Goal: Task Accomplishment & Management: Manage account settings

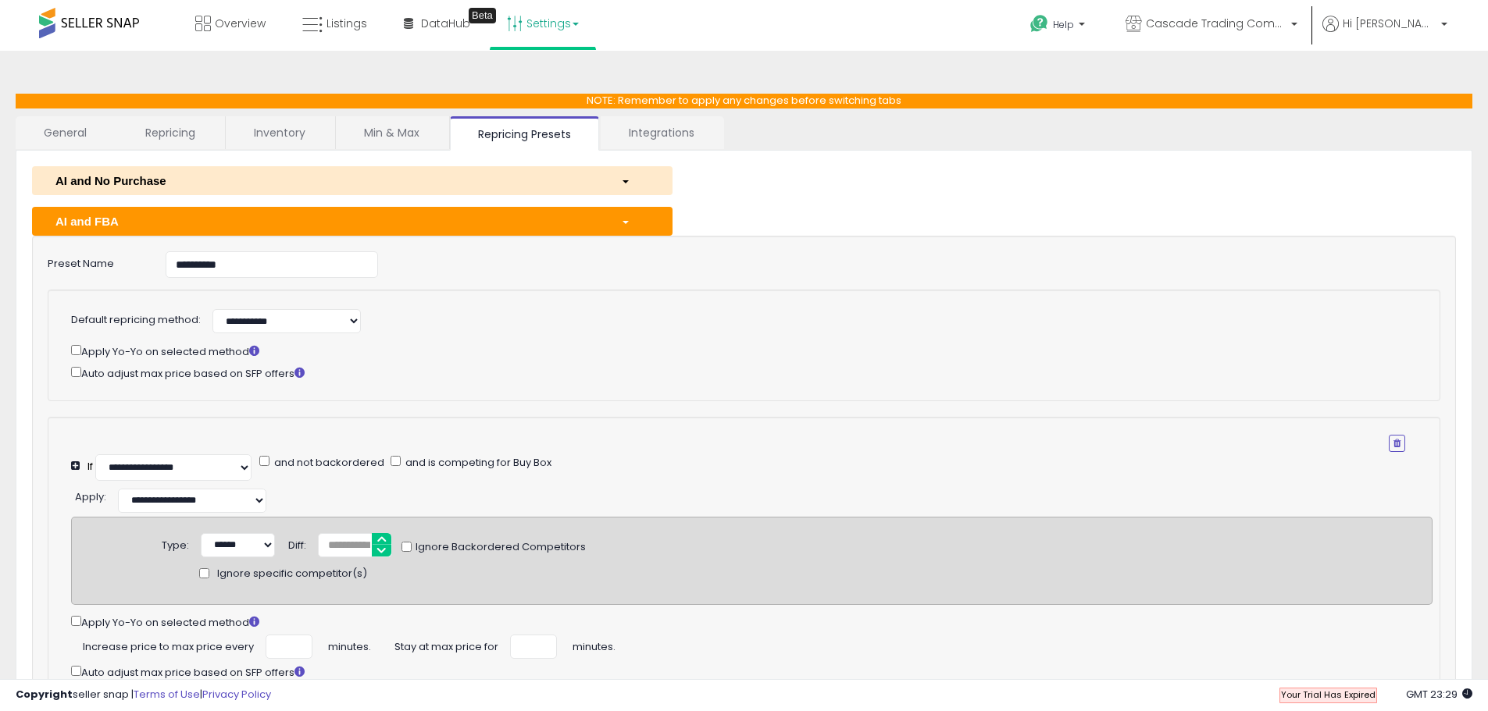
select select "**********"
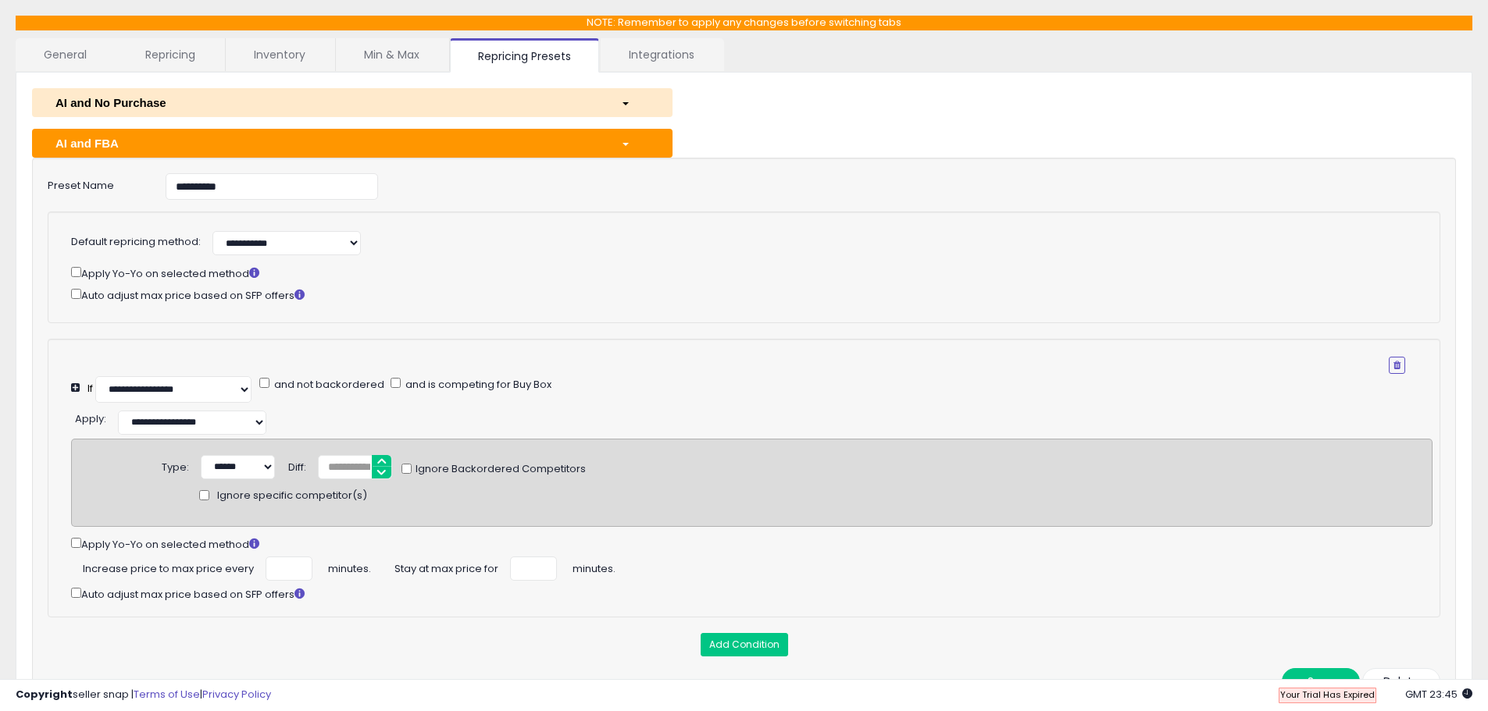
click at [629, 145] on span "button" at bounding box center [625, 144] width 6 height 3
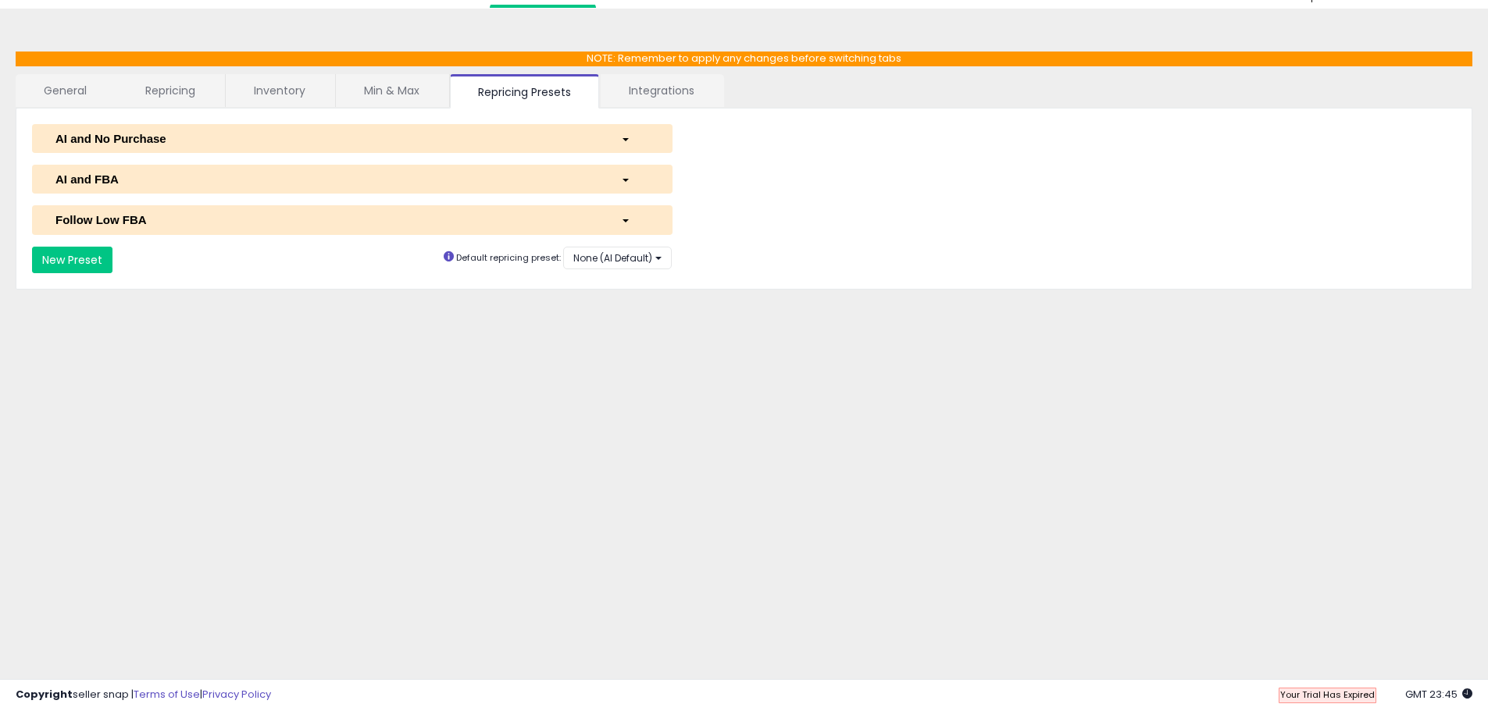
click at [128, 179] on div "AI and FBA" at bounding box center [326, 179] width 565 height 16
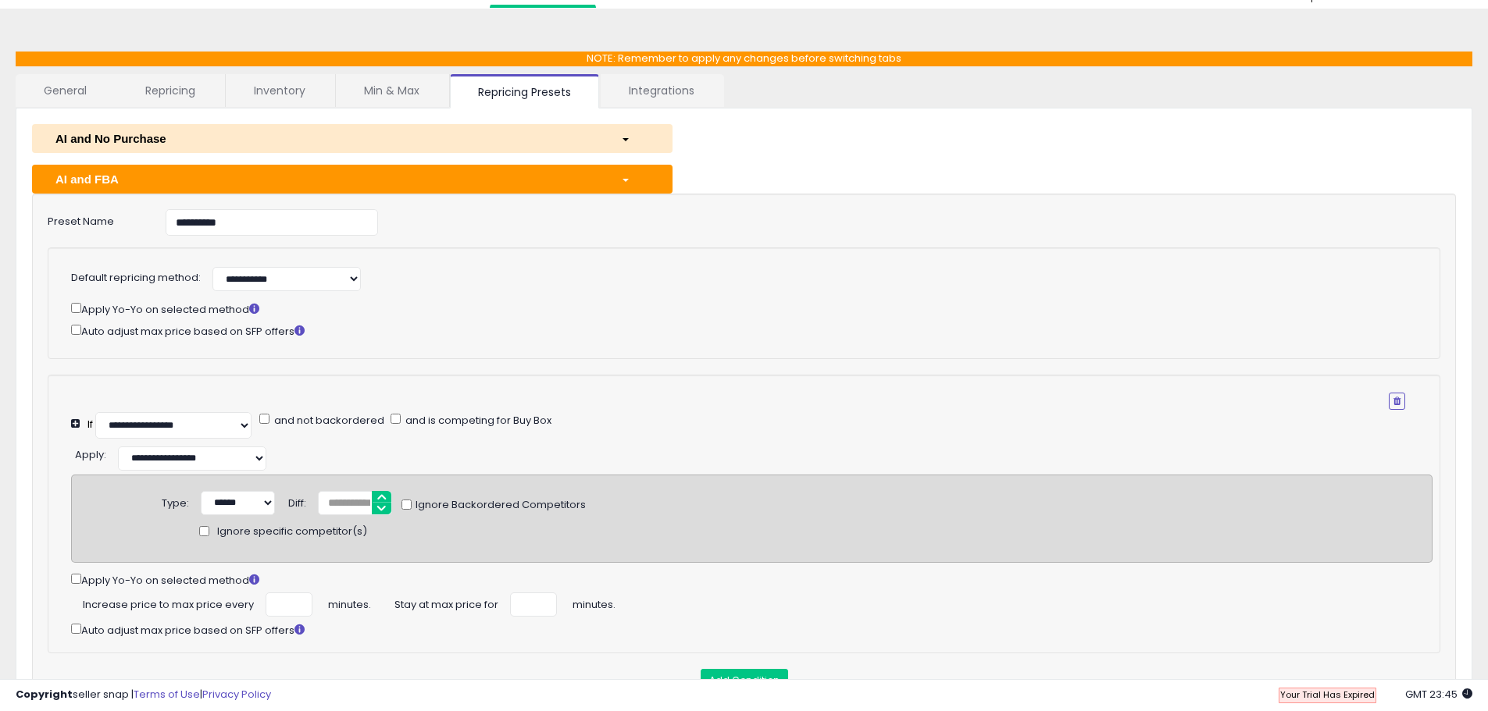
scroll to position [78, 0]
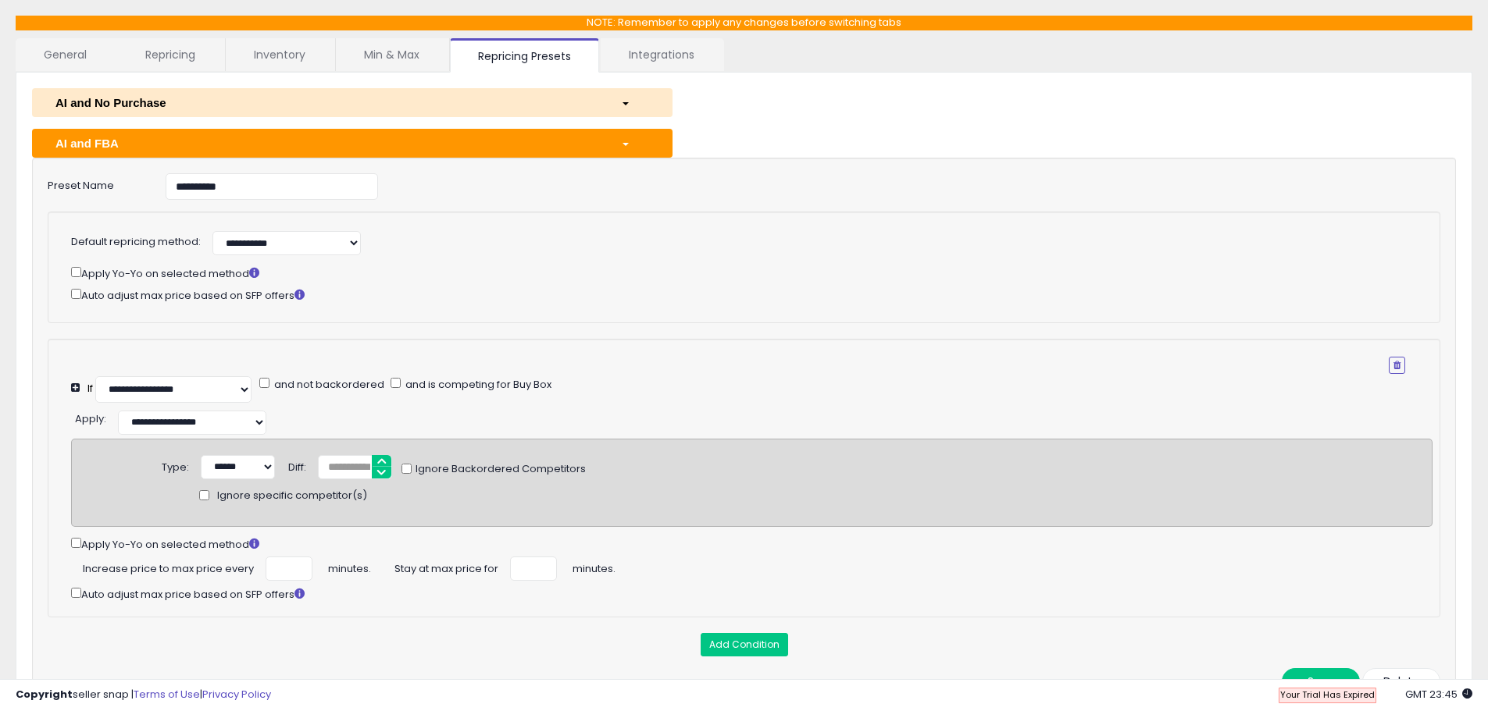
click at [111, 146] on div "AI and FBA" at bounding box center [326, 143] width 565 height 16
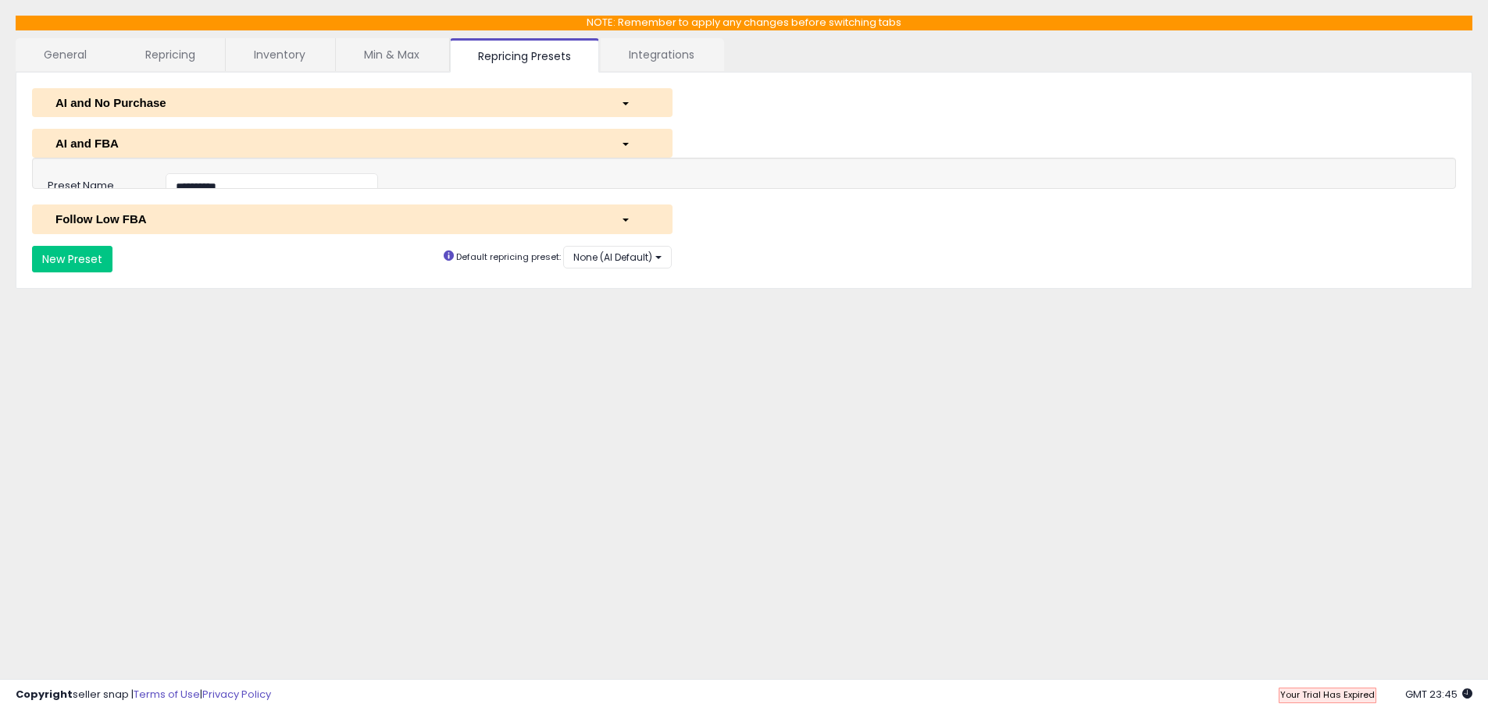
scroll to position [42, 0]
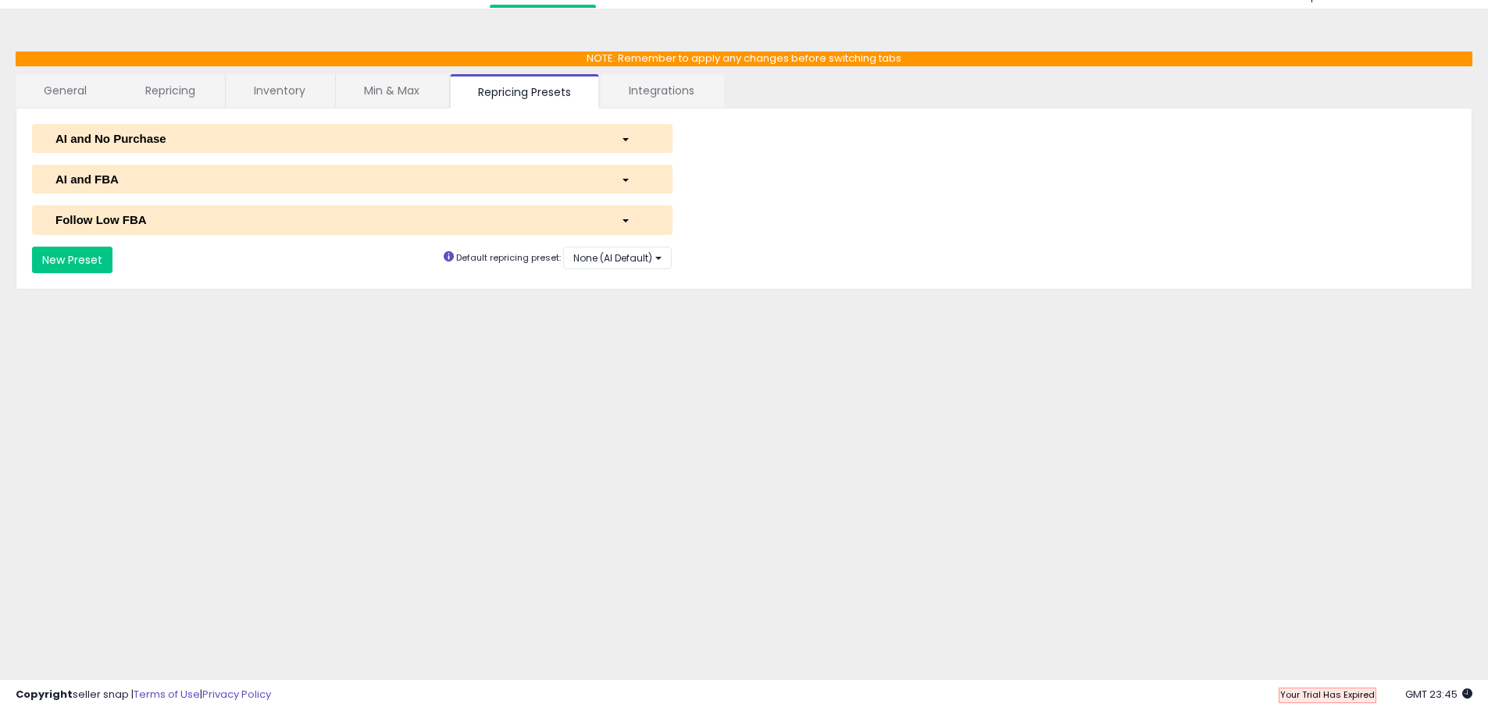
click at [380, 92] on link "Min & Max" at bounding box center [392, 90] width 112 height 33
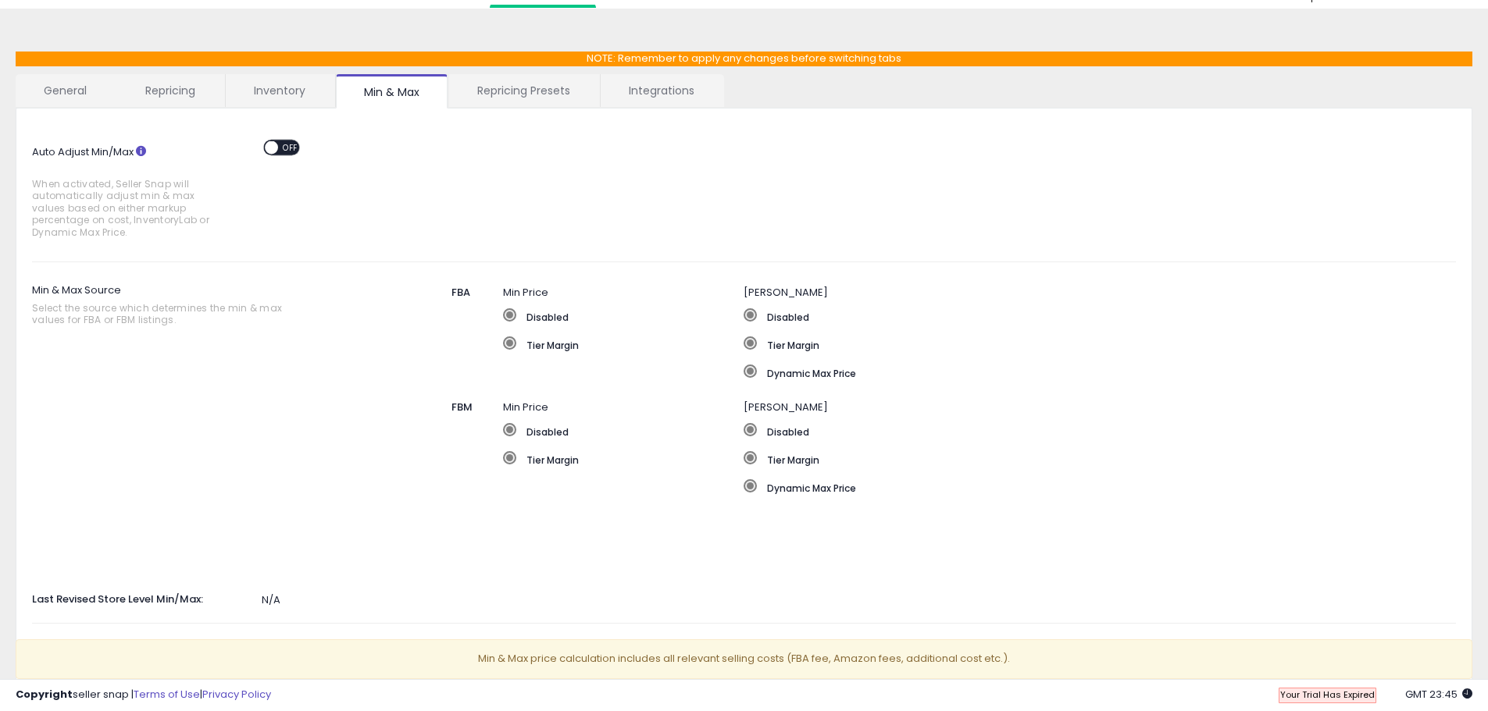
click at [283, 91] on link "Inventory" at bounding box center [280, 90] width 108 height 33
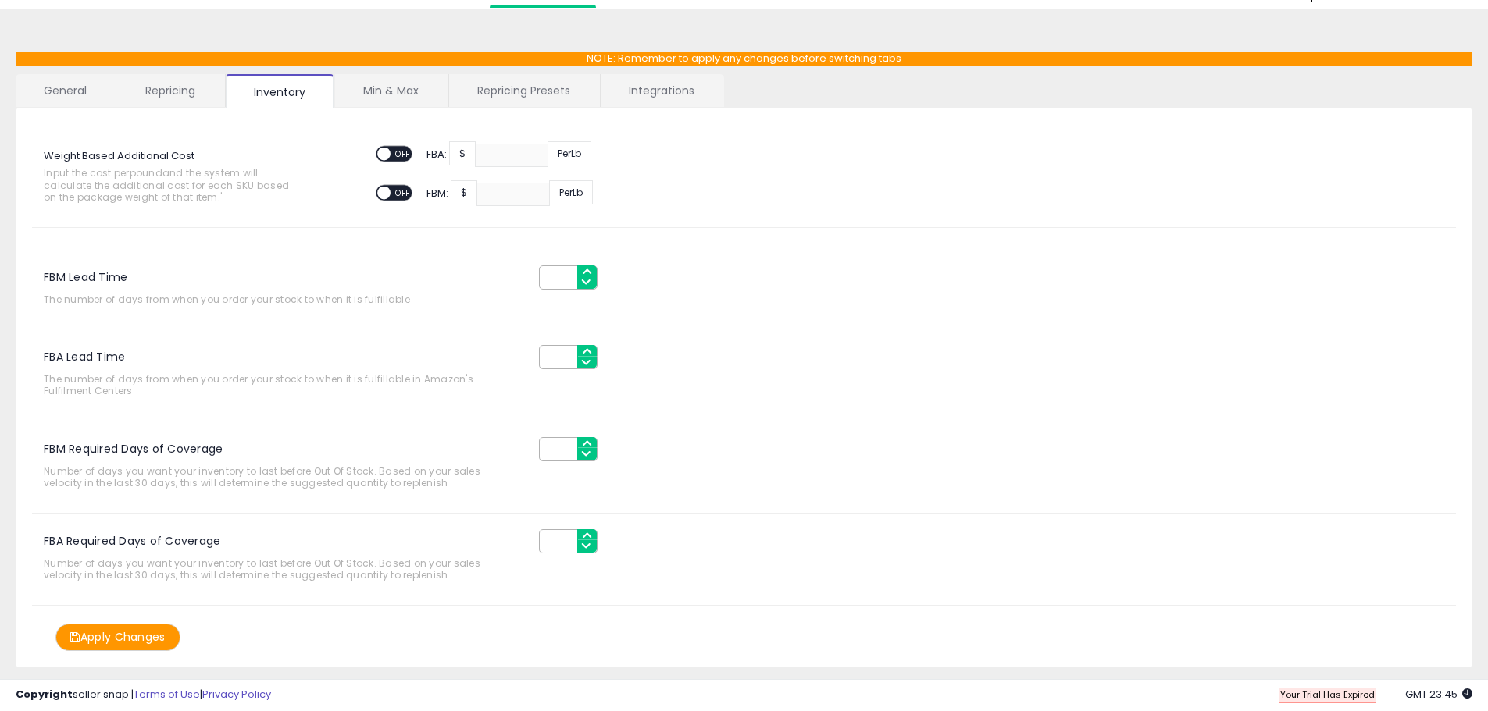
click at [153, 23] on div "**********" at bounding box center [744, 377] width 1488 height 737
click at [498, 83] on link "Repricing Presets" at bounding box center [523, 90] width 149 height 33
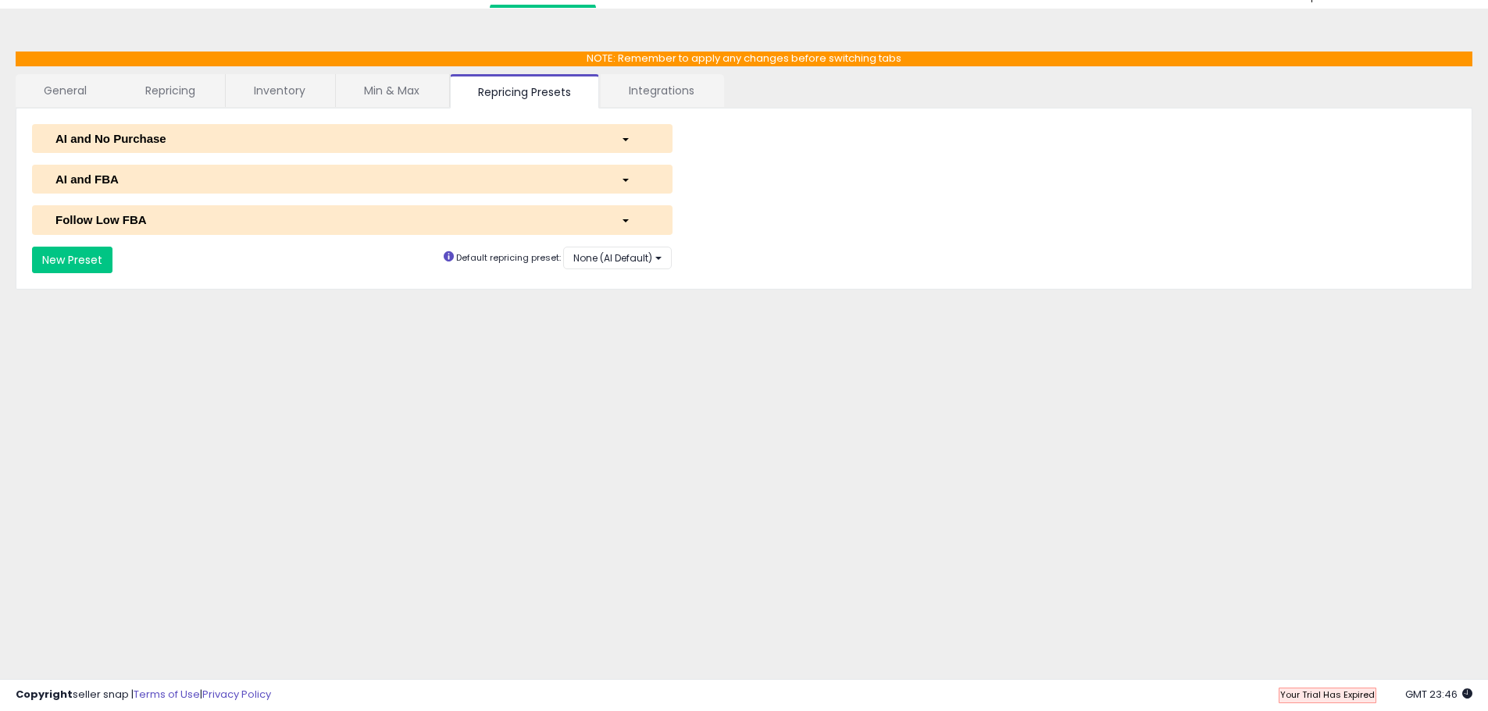
click at [169, 185] on div "AI and FBA" at bounding box center [326, 179] width 565 height 16
